Goal: Task Accomplishment & Management: Manage account settings

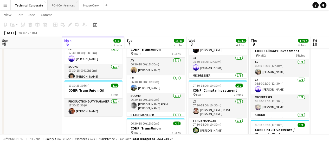
click at [58, 6] on button "FOH Conferences Close" at bounding box center [63, 5] width 31 height 10
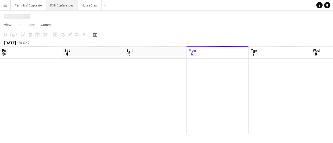
scroll to position [0, 124]
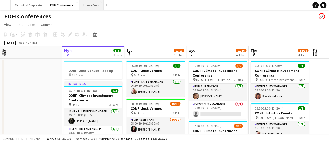
click at [87, 2] on button "House Crew Close" at bounding box center [91, 5] width 24 height 10
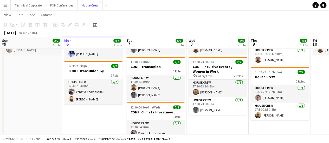
scroll to position [49, 0]
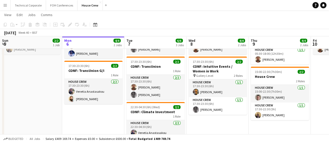
click at [45, 128] on app-date-cell "14:30-23:30 (9h) 2/2 House Crew 1 Role House Crew [DATE] 14:30-23:30 (9h) [PERS…" at bounding box center [31, 85] width 62 height 153
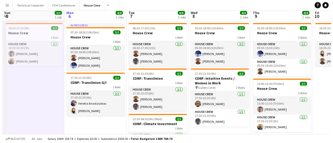
scroll to position [0, 0]
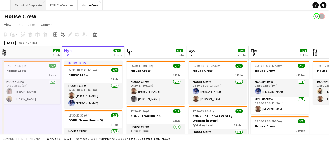
click at [28, 7] on button "Technical Corporate Close" at bounding box center [28, 5] width 35 height 10
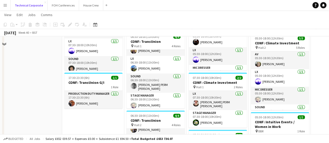
scroll to position [69, 0]
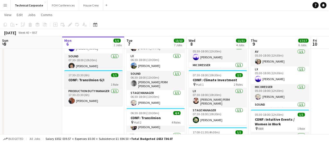
click at [80, 83] on div "1 Role" at bounding box center [93, 84] width 58 height 4
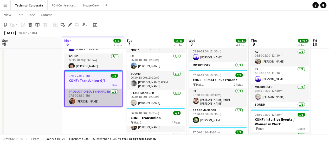
click at [80, 99] on app-card-role "Production Duty Manager [DATE] 17:30-23:30 (6h) [PERSON_NAME]" at bounding box center [93, 98] width 57 height 18
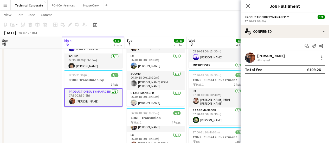
click at [250, 57] on app-user-avatar at bounding box center [250, 58] width 10 height 10
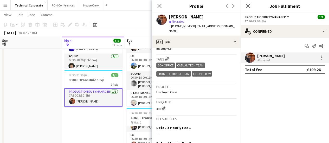
scroll to position [172, 0]
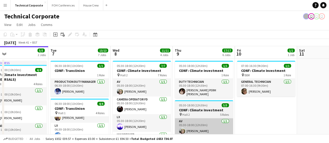
scroll to position [0, 138]
